Goal: Use online tool/utility: Utilize a website feature to perform a specific function

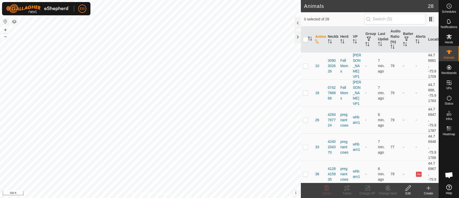
scroll to position [3818, 0]
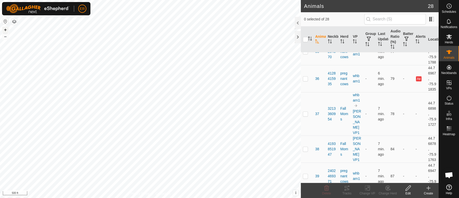
click at [7, 30] on button "+" at bounding box center [5, 30] width 6 height 6
click at [5, 28] on button "+" at bounding box center [5, 30] width 6 height 6
checkbox input "false"
click at [388, 188] on icon at bounding box center [388, 187] width 4 height 3
click at [306, 116] on p-checkbox at bounding box center [305, 114] width 5 height 4
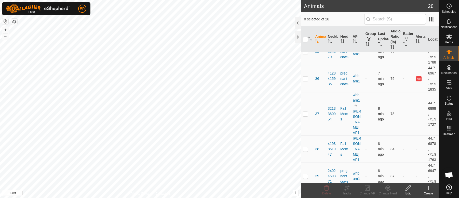
checkbox input "true"
click at [365, 187] on icon at bounding box center [367, 188] width 6 height 6
click at [367, 189] on icon at bounding box center [368, 187] width 4 height 3
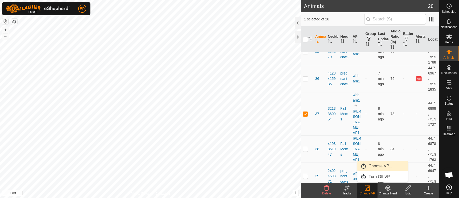
click at [376, 165] on link "Choose VP..." at bounding box center [382, 166] width 50 height 10
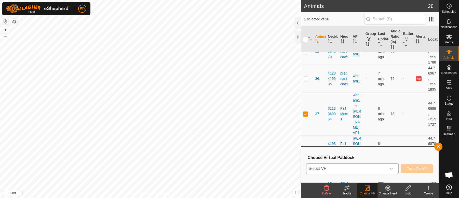
click at [392, 168] on icon "dropdown trigger" at bounding box center [392, 169] width 4 height 2
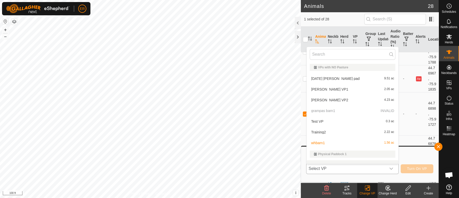
scroll to position [7, 0]
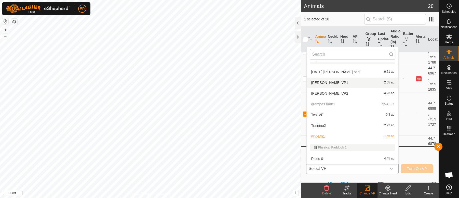
click at [318, 82] on li "[PERSON_NAME] VP1 2.05 ac" at bounding box center [353, 82] width 92 height 10
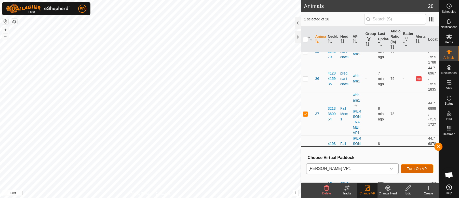
click at [407, 167] on span "Turn On VP" at bounding box center [417, 168] width 20 height 4
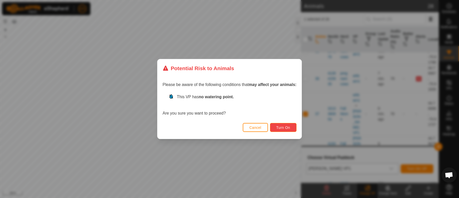
click at [282, 124] on button "Turn On" at bounding box center [283, 127] width 26 height 9
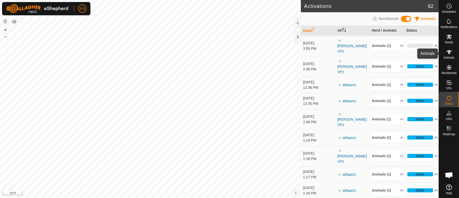
click at [450, 51] on icon at bounding box center [449, 52] width 6 height 4
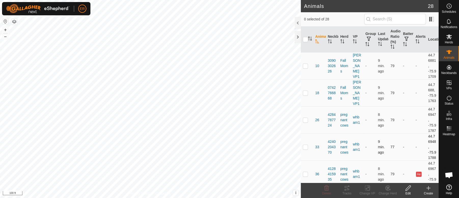
drag, startPoint x: 398, startPoint y: 132, endPoint x: 409, endPoint y: 147, distance: 18.8
click at [413, 147] on td "-" at bounding box center [419, 146] width 12 height 27
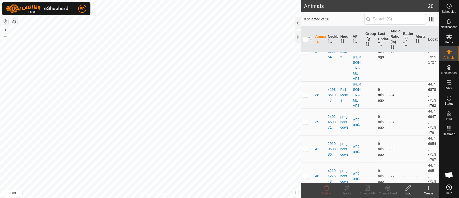
scroll to position [150, 0]
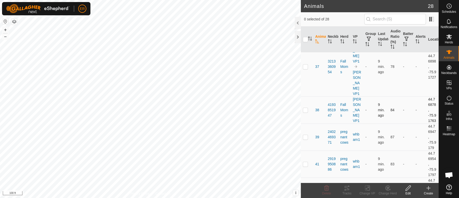
click at [413, 147] on td "-" at bounding box center [419, 136] width 12 height 27
click at [5, 37] on button "–" at bounding box center [5, 36] width 6 height 6
